Goal: Download file/media

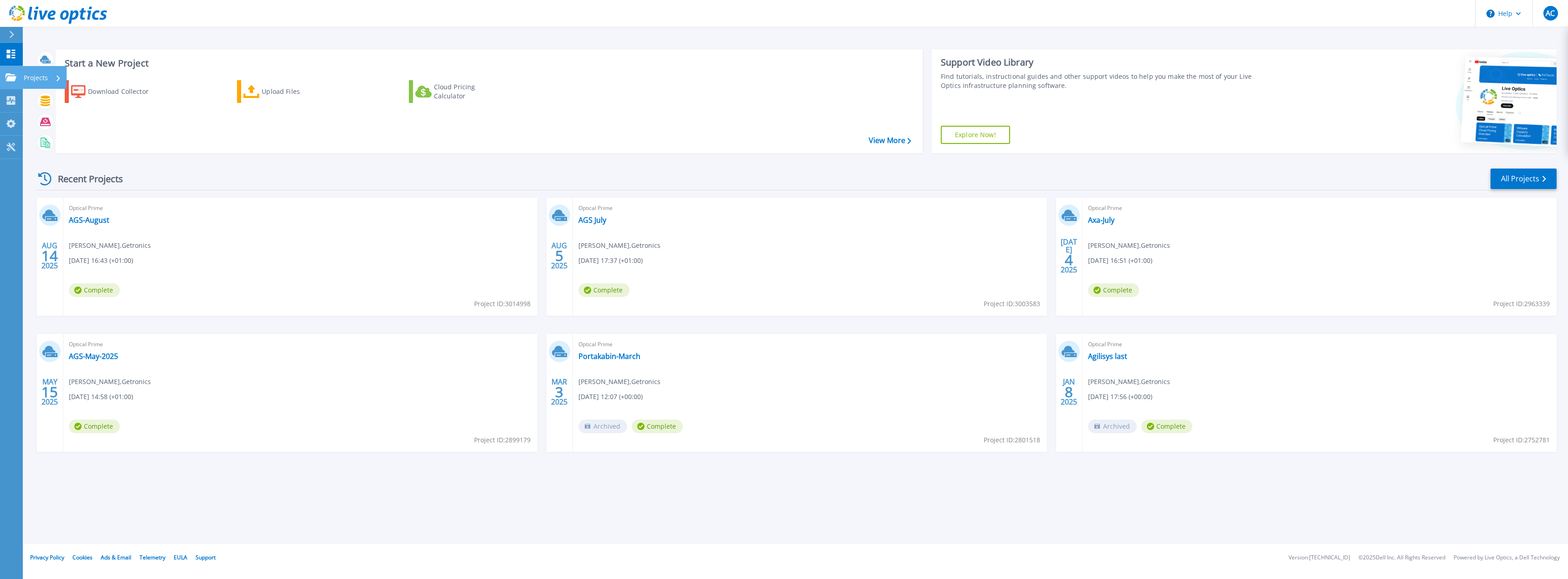
click at [14, 76] on icon at bounding box center [11, 77] width 11 height 8
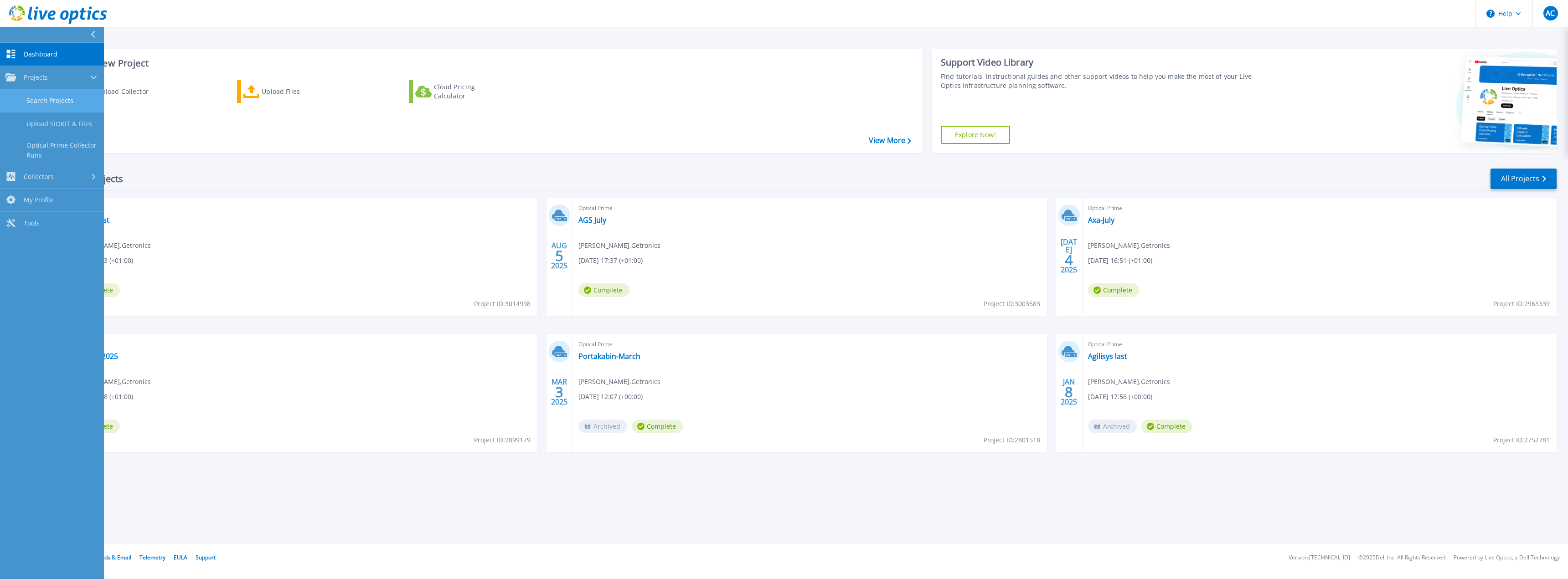
click at [60, 99] on link "Search Projects" at bounding box center [52, 101] width 104 height 23
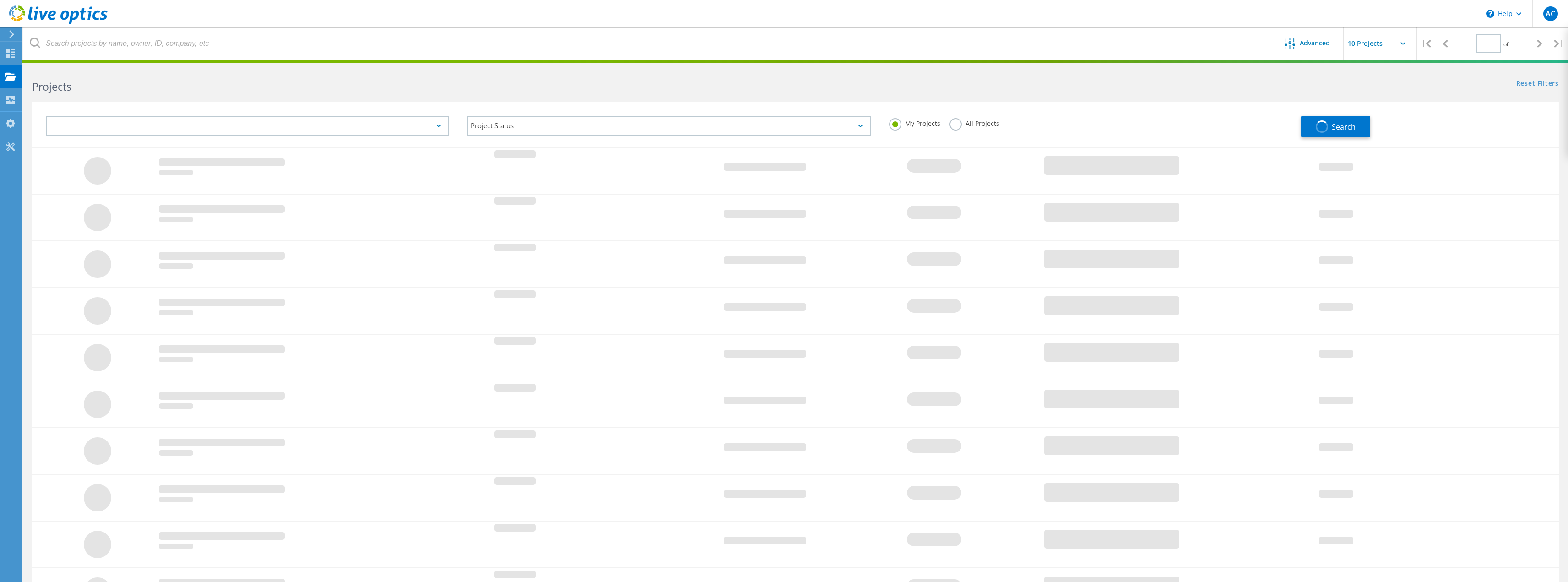
type input "1"
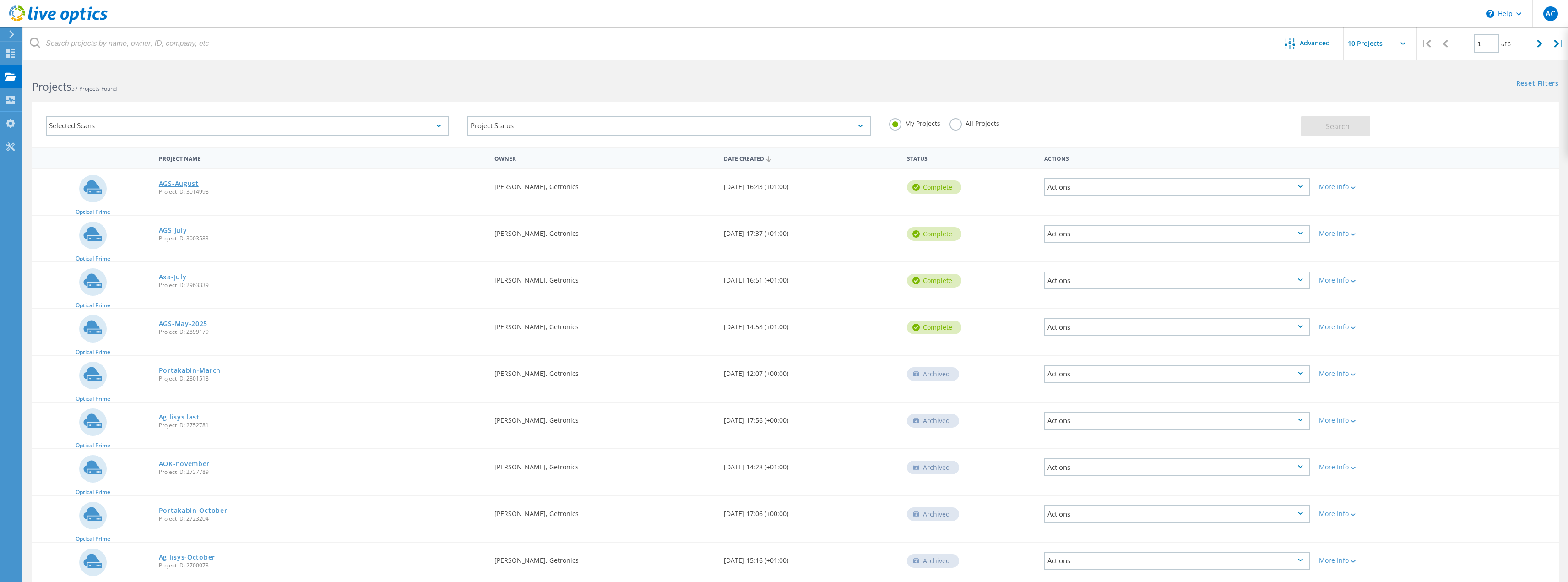
click at [183, 184] on link "AGS-August" at bounding box center [178, 183] width 40 height 6
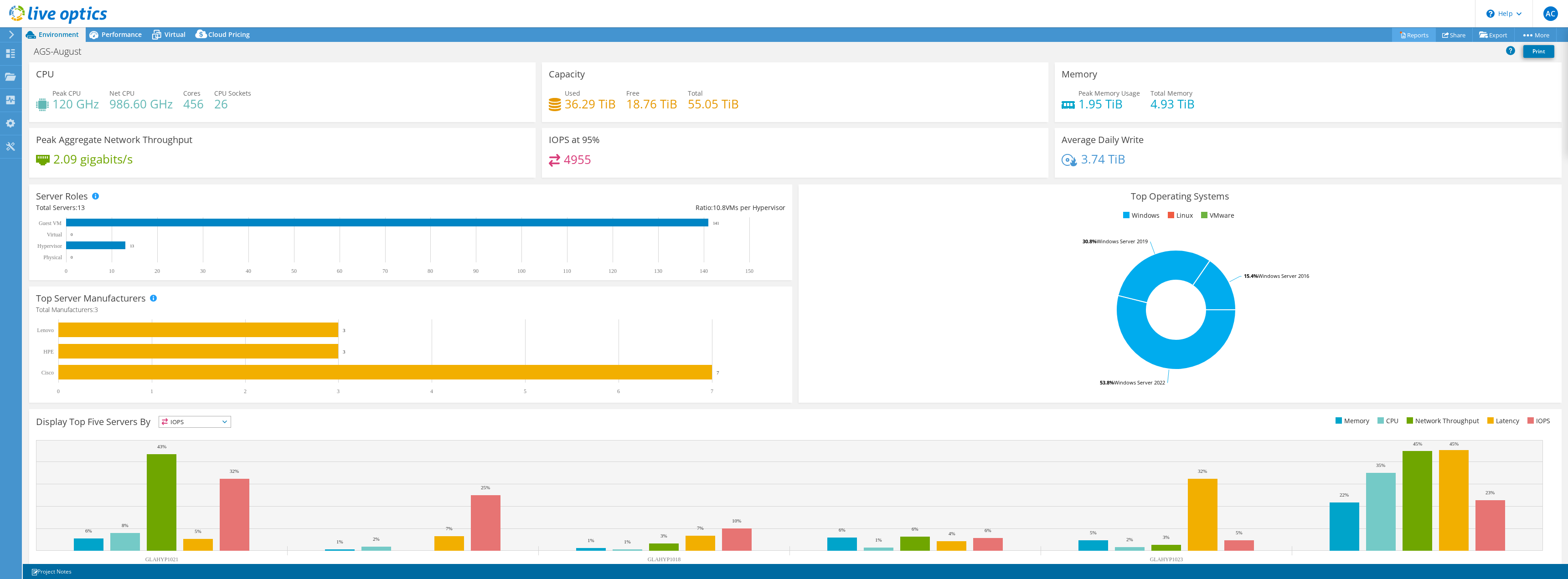
click at [1407, 37] on link "Reports" at bounding box center [1414, 35] width 44 height 14
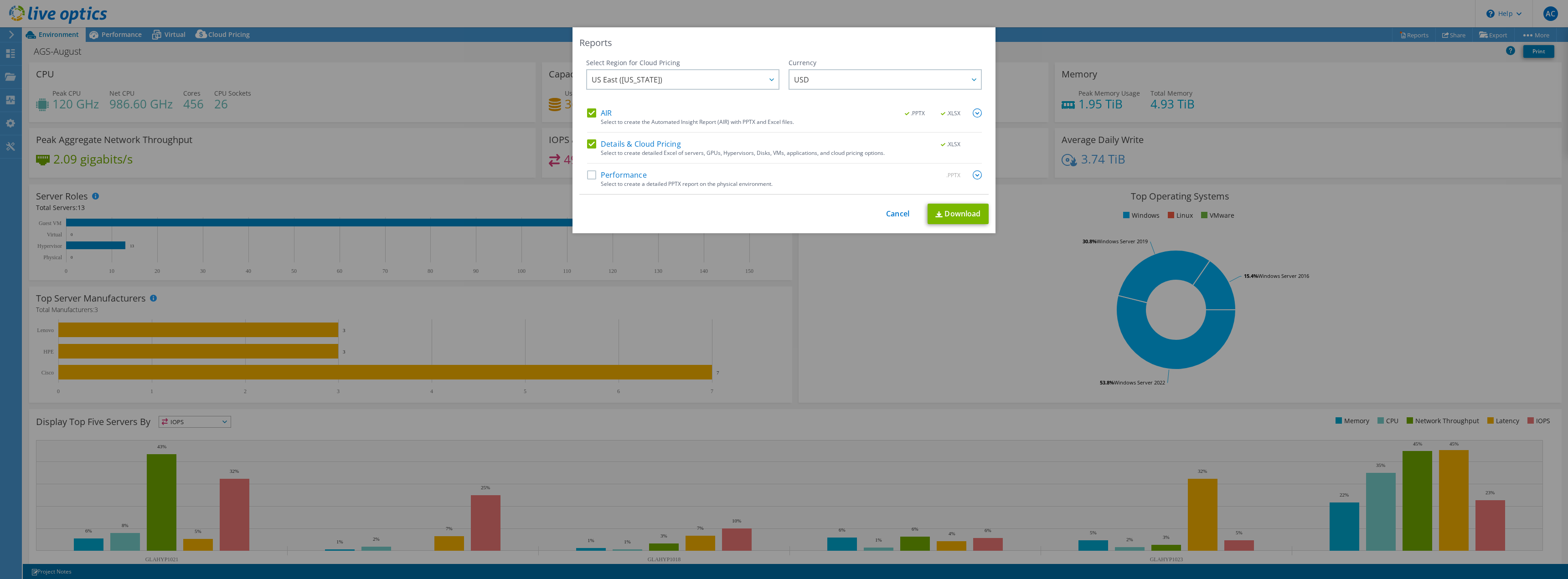
click at [639, 177] on label "Performance" at bounding box center [616, 175] width 60 height 9
click at [0, 0] on input "Performance" at bounding box center [0, 0] width 0 height 0
click at [820, 83] on span "USD" at bounding box center [887, 80] width 187 height 19
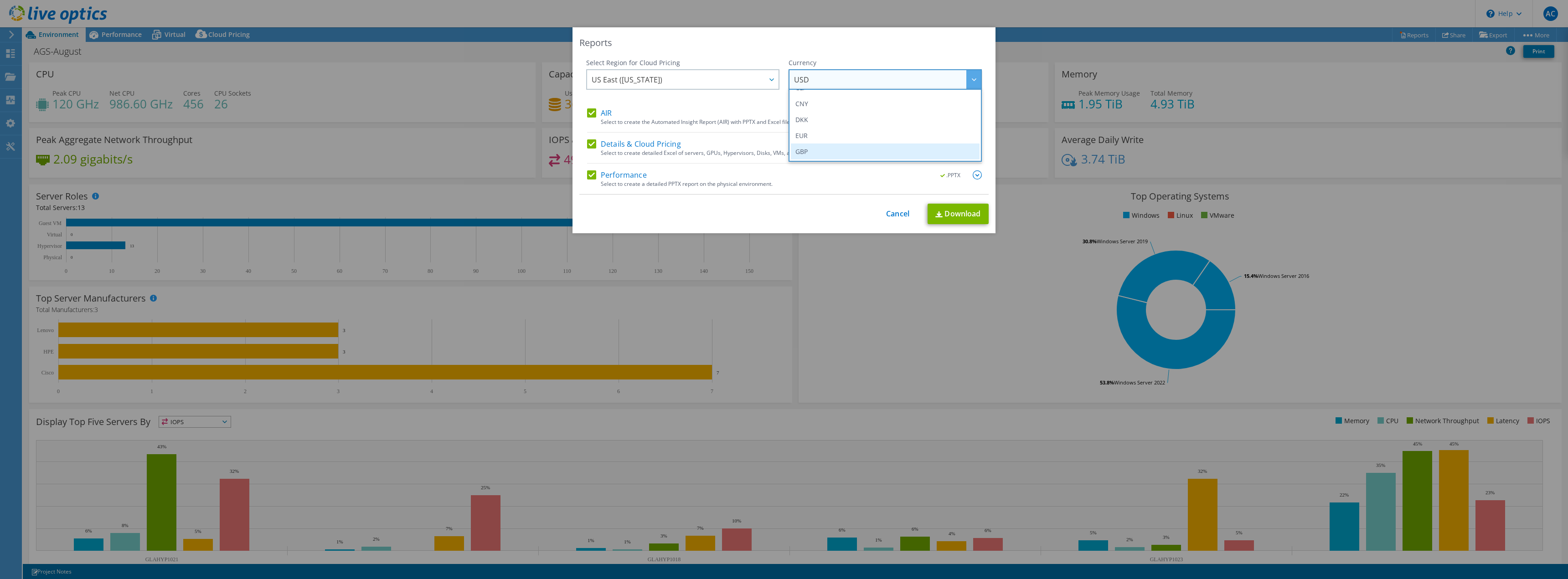
click at [815, 147] on li "GBP" at bounding box center [885, 152] width 189 height 16
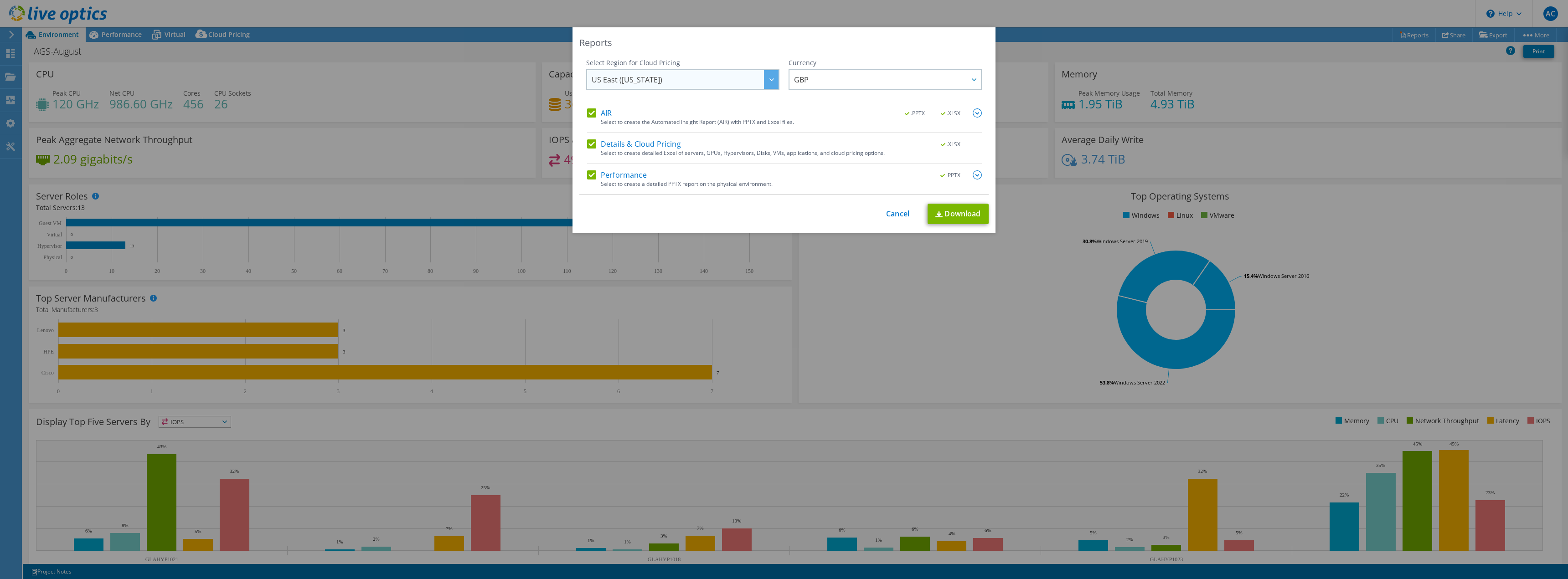
click at [742, 81] on span "US East (Virginia)" at bounding box center [685, 80] width 187 height 19
click at [696, 133] on li "Europe (London)" at bounding box center [682, 136] width 189 height 16
click at [954, 211] on link "Download" at bounding box center [957, 214] width 61 height 21
